Goal: Task Accomplishment & Management: Manage account settings

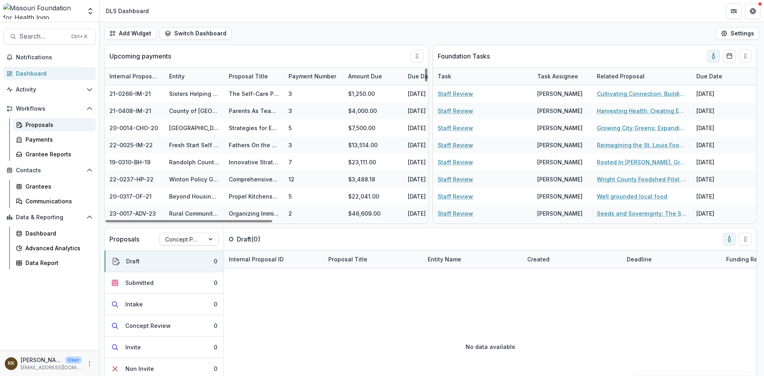
click at [52, 125] on div "Proposals" at bounding box center [57, 125] width 64 height 8
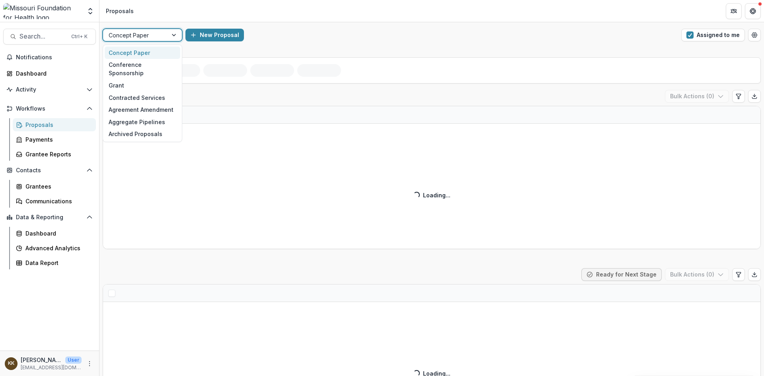
click at [154, 37] on div at bounding box center [135, 35] width 53 height 10
click at [121, 79] on div "Grant" at bounding box center [143, 85] width 76 height 12
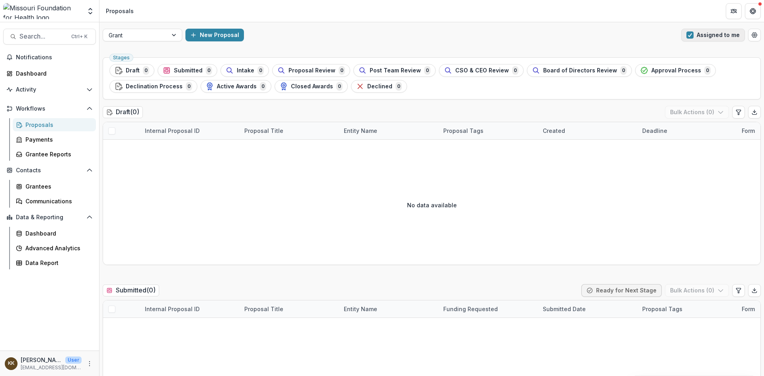
click at [610, 31] on span "button" at bounding box center [689, 34] width 7 height 7
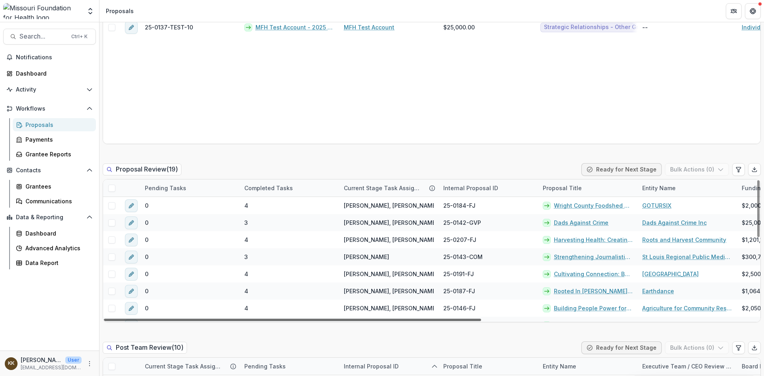
drag, startPoint x: 475, startPoint y: 319, endPoint x: 457, endPoint y: 309, distance: 21.0
click at [457, 319] on div at bounding box center [292, 320] width 377 height 2
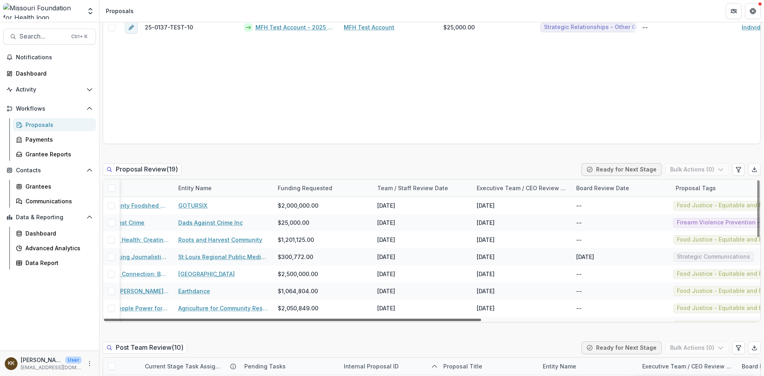
scroll to position [0, 476]
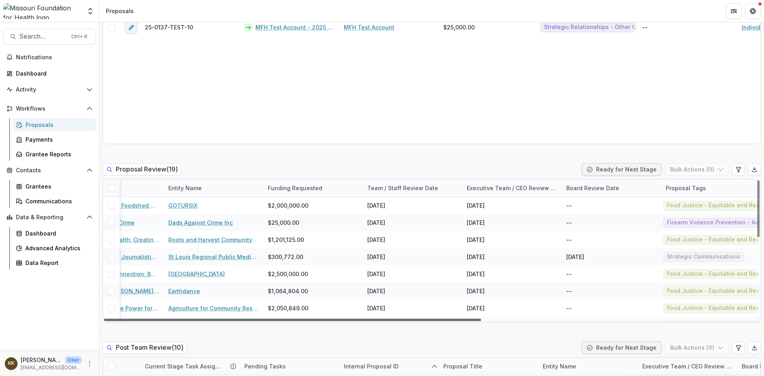
drag, startPoint x: 467, startPoint y: 320, endPoint x: 763, endPoint y: 321, distance: 296.3
click at [481, 321] on div at bounding box center [292, 320] width 377 height 2
click at [610, 187] on div "Proposal Tags" at bounding box center [686, 188] width 50 height 8
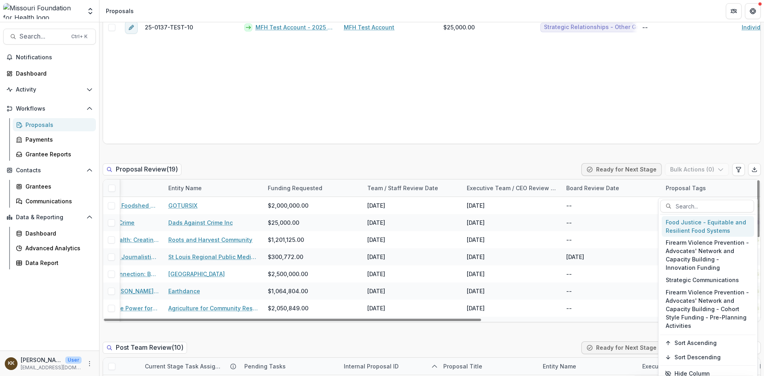
click at [610, 227] on div "Food Justice - Equitable and Resilient Food Systems" at bounding box center [707, 226] width 92 height 21
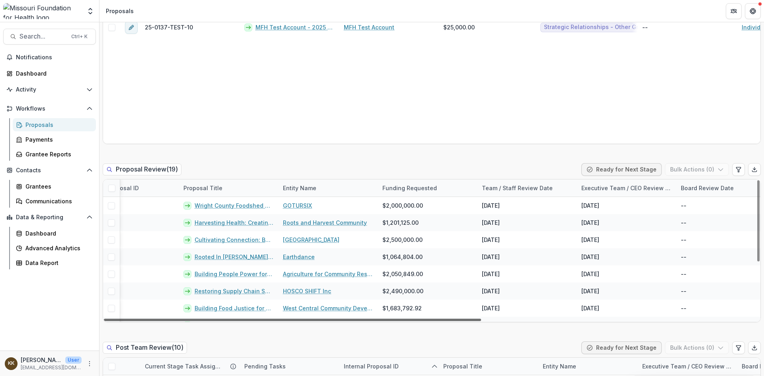
scroll to position [0, 279]
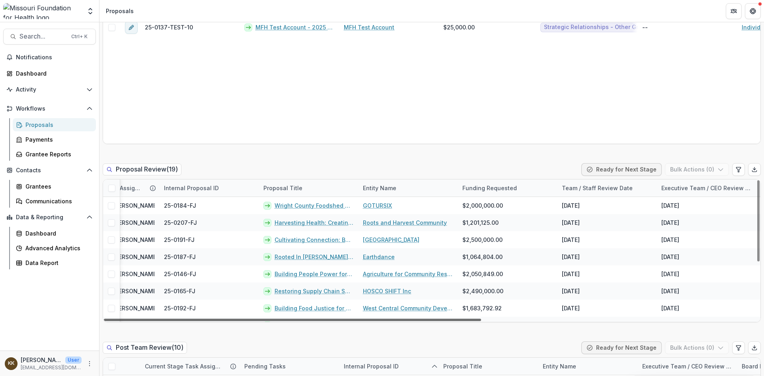
drag, startPoint x: 502, startPoint y: 320, endPoint x: 389, endPoint y: 317, distance: 113.0
click at [389, 319] on div at bounding box center [292, 320] width 377 height 2
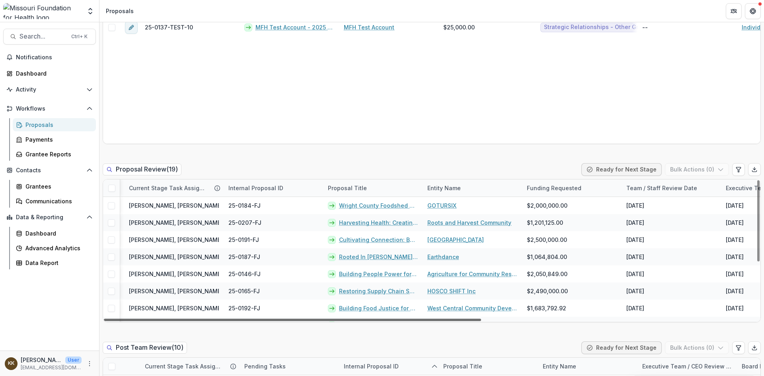
scroll to position [0, 201]
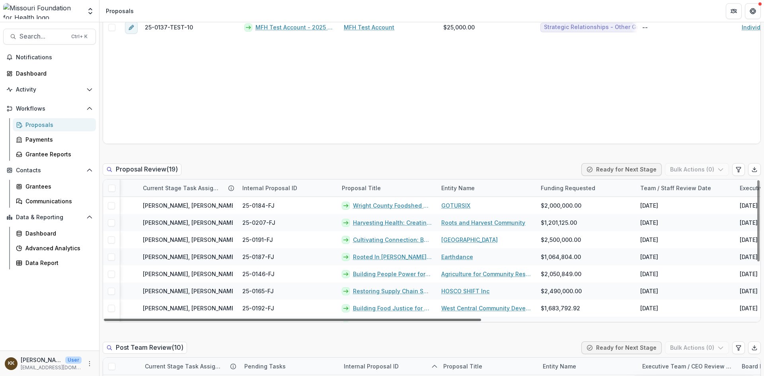
drag, startPoint x: 313, startPoint y: 319, endPoint x: 268, endPoint y: 321, distance: 45.0
click at [268, 321] on div at bounding box center [292, 320] width 377 height 2
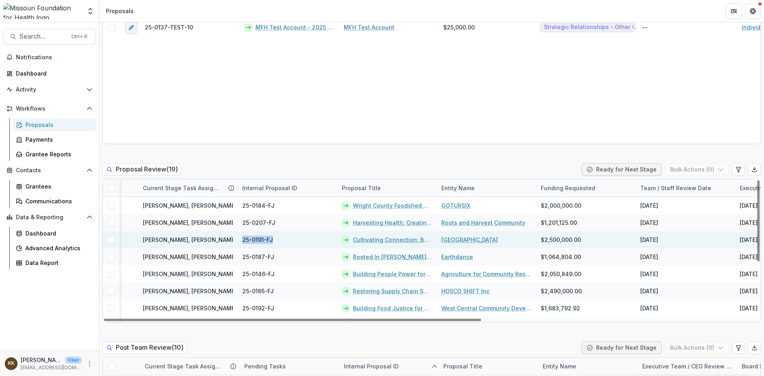
drag, startPoint x: 283, startPoint y: 240, endPoint x: 242, endPoint y: 239, distance: 40.6
click at [242, 239] on div "25-0191-FJ" at bounding box center [286, 239] width 99 height 17
copy span "25-0191-FJ"
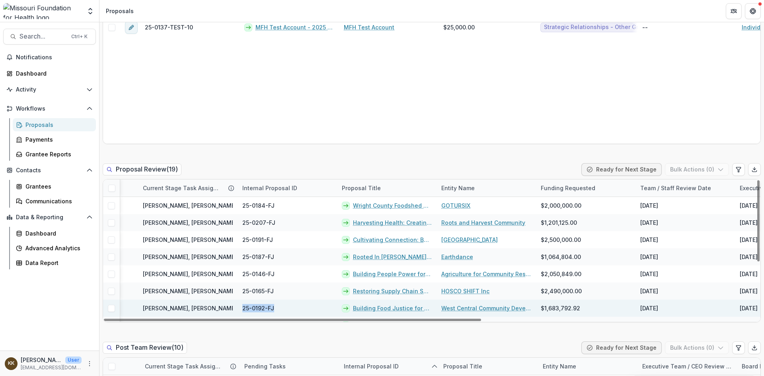
drag, startPoint x: 283, startPoint y: 308, endPoint x: 241, endPoint y: 309, distance: 41.8
click at [241, 309] on div "25-0192-FJ" at bounding box center [286, 307] width 99 height 17
copy span "25-0192-FJ"
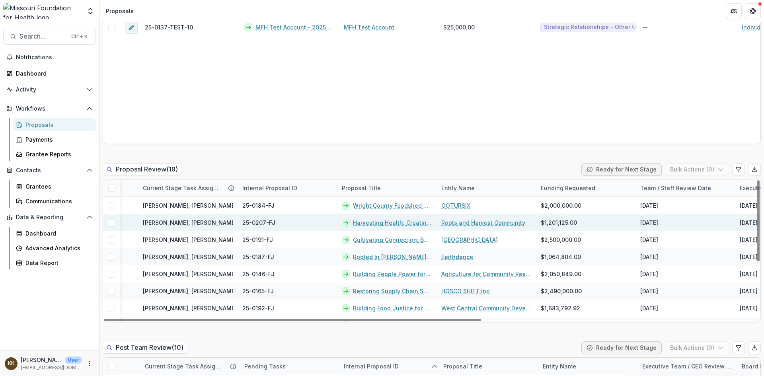
drag, startPoint x: 293, startPoint y: 221, endPoint x: 283, endPoint y: 222, distance: 10.0
click at [282, 222] on div "25-0207-FJ" at bounding box center [286, 222] width 99 height 17
drag, startPoint x: 283, startPoint y: 222, endPoint x: 241, endPoint y: 221, distance: 41.8
click at [241, 221] on div "25-0207-FJ" at bounding box center [286, 222] width 99 height 17
copy span "25-0207-FJ"
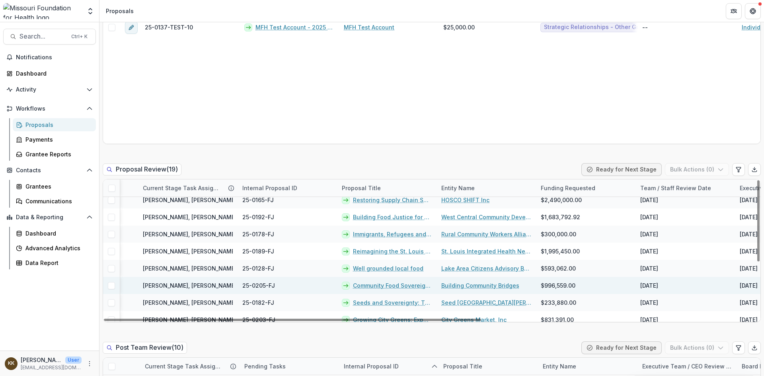
scroll to position [97, 201]
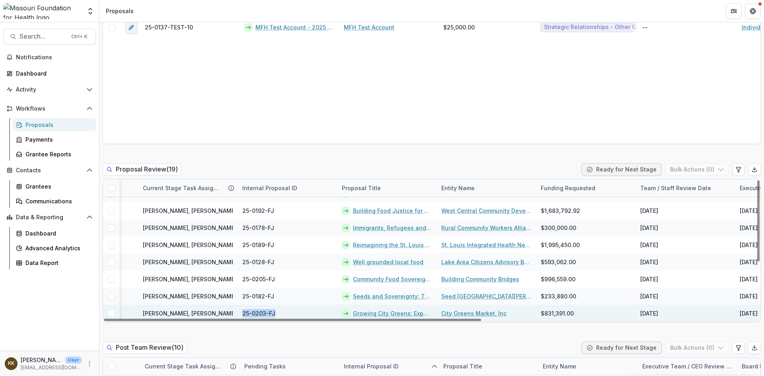
drag, startPoint x: 281, startPoint y: 312, endPoint x: 243, endPoint y: 311, distance: 37.8
click at [243, 311] on div "25-0203-FJ" at bounding box center [286, 313] width 99 height 17
copy span "25-0203-FJ"
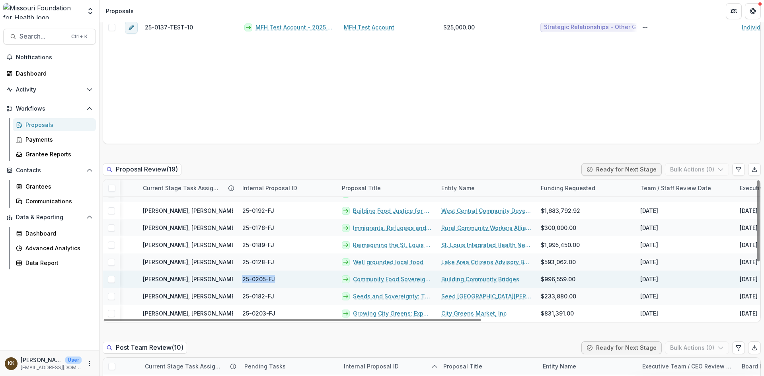
drag, startPoint x: 288, startPoint y: 282, endPoint x: 243, endPoint y: 281, distance: 45.0
click at [243, 281] on div "25-0205-FJ" at bounding box center [286, 278] width 99 height 17
copy span "25-0205-FJ"
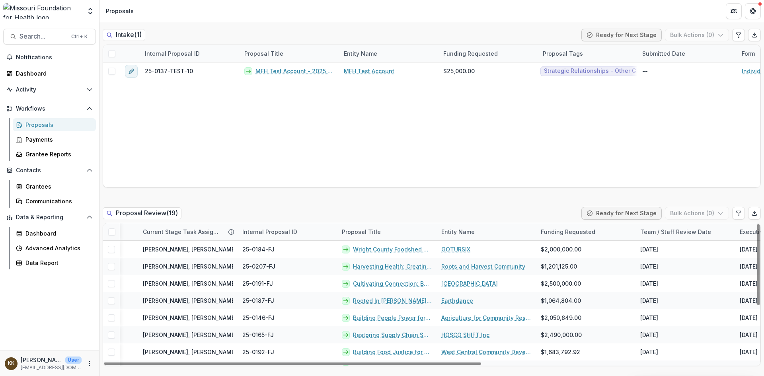
scroll to position [437, 0]
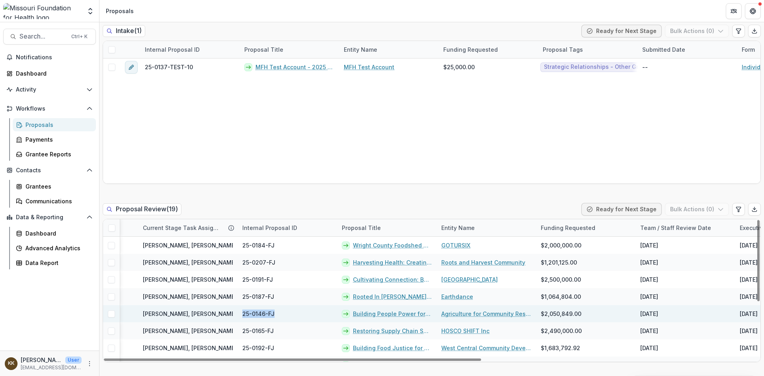
drag, startPoint x: 287, startPoint y: 313, endPoint x: 240, endPoint y: 317, distance: 47.4
click at [240, 317] on div "25-0146-FJ" at bounding box center [286, 313] width 99 height 17
copy span "25-0146-FJ"
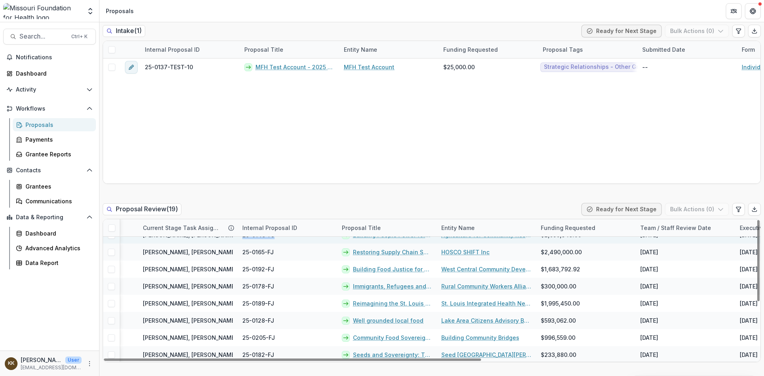
scroll to position [80, 201]
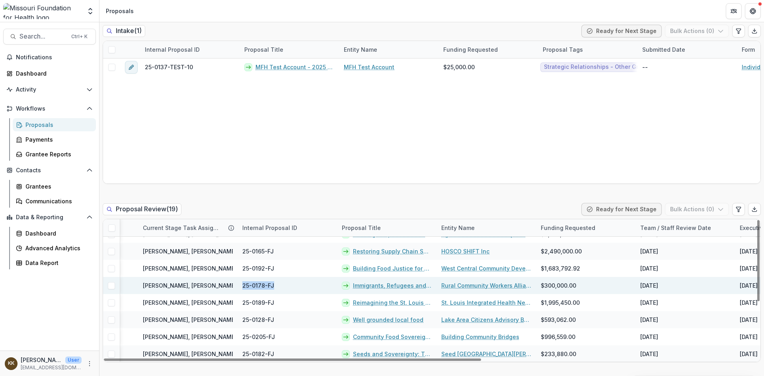
drag, startPoint x: 276, startPoint y: 283, endPoint x: 238, endPoint y: 286, distance: 38.3
click at [238, 286] on div "25-0178-FJ" at bounding box center [286, 285] width 99 height 17
copy span "25-0178-FJ"
